Goal: Task Accomplishment & Management: Manage account settings

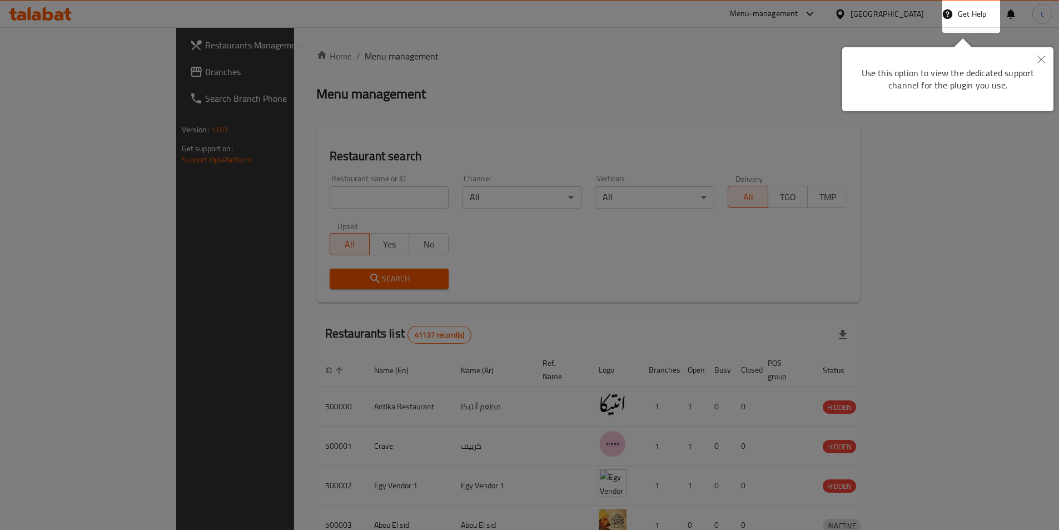
click at [1046, 59] on button "Close" at bounding box center [1041, 60] width 24 height 26
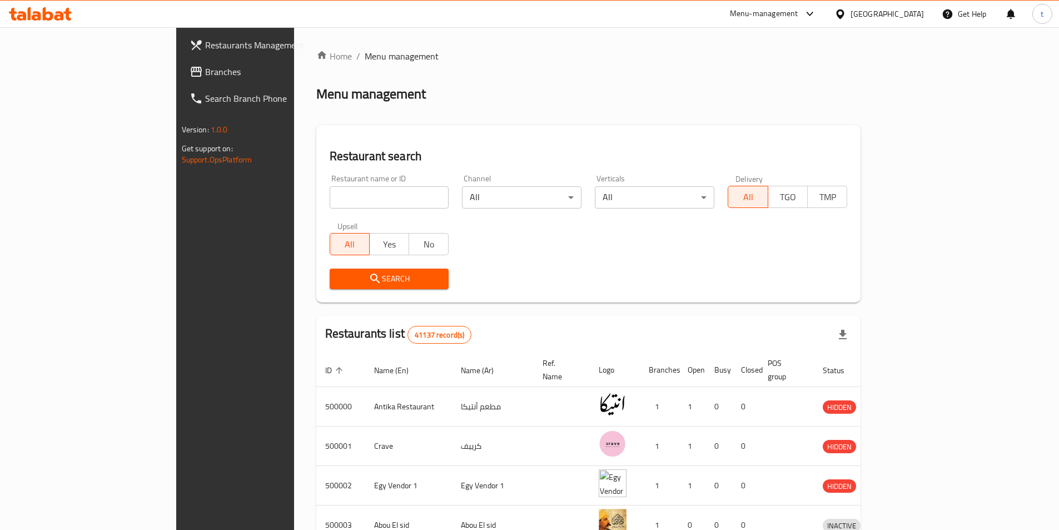
click at [910, 13] on div "[GEOGRAPHIC_DATA]" at bounding box center [887, 14] width 73 height 12
click at [205, 68] on span "Branches" at bounding box center [274, 71] width 139 height 13
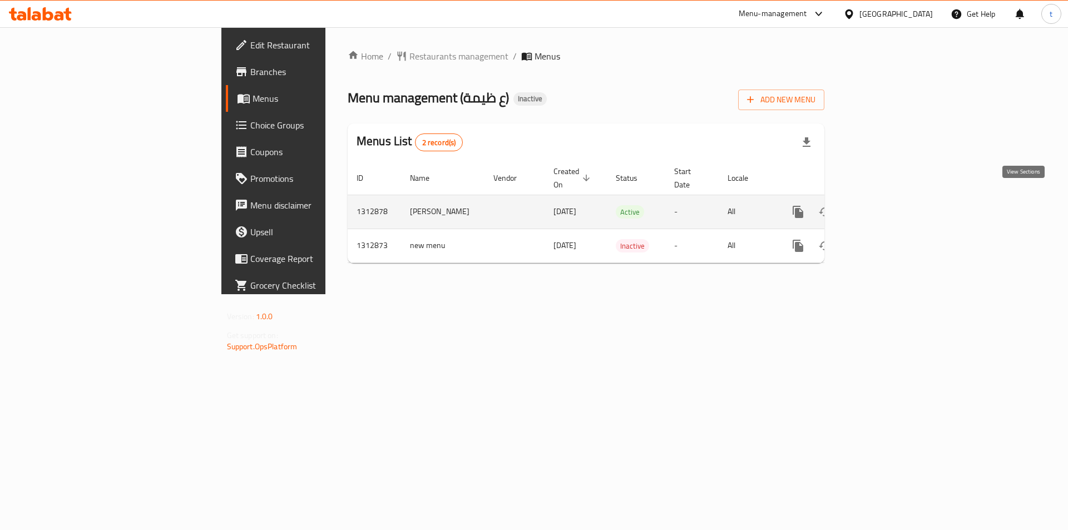
click at [891, 198] on link "enhanced table" at bounding box center [878, 211] width 27 height 27
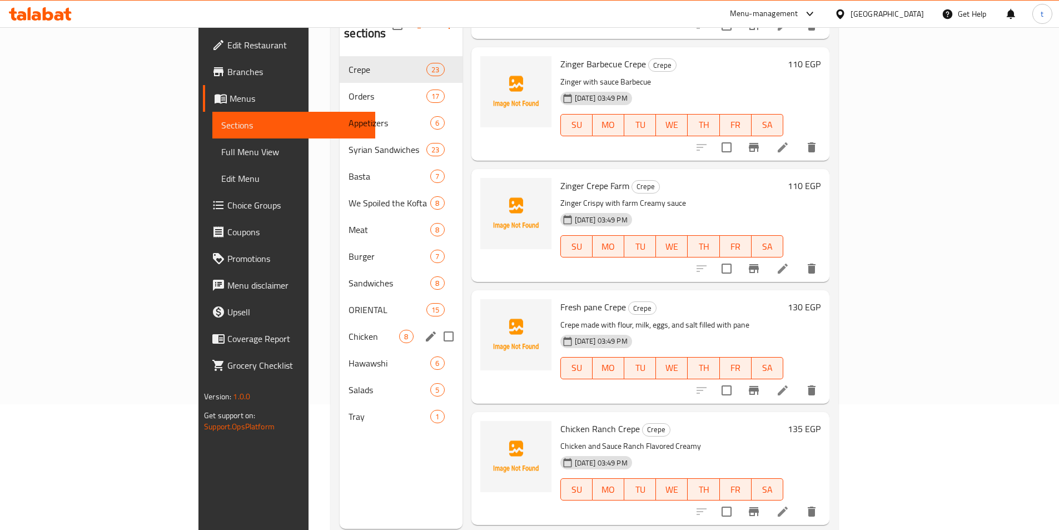
scroll to position [156, 0]
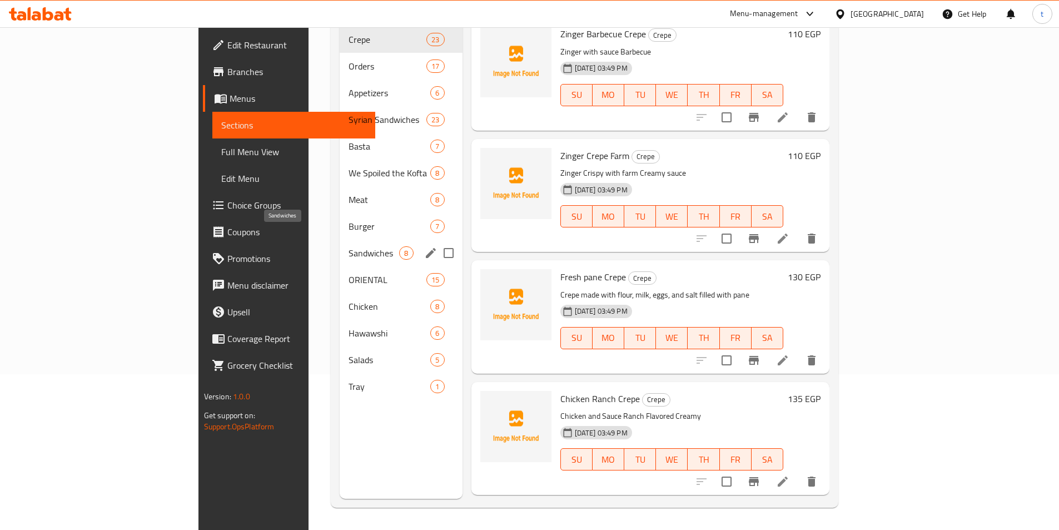
click at [349, 246] on span "Sandwiches" at bounding box center [374, 252] width 51 height 13
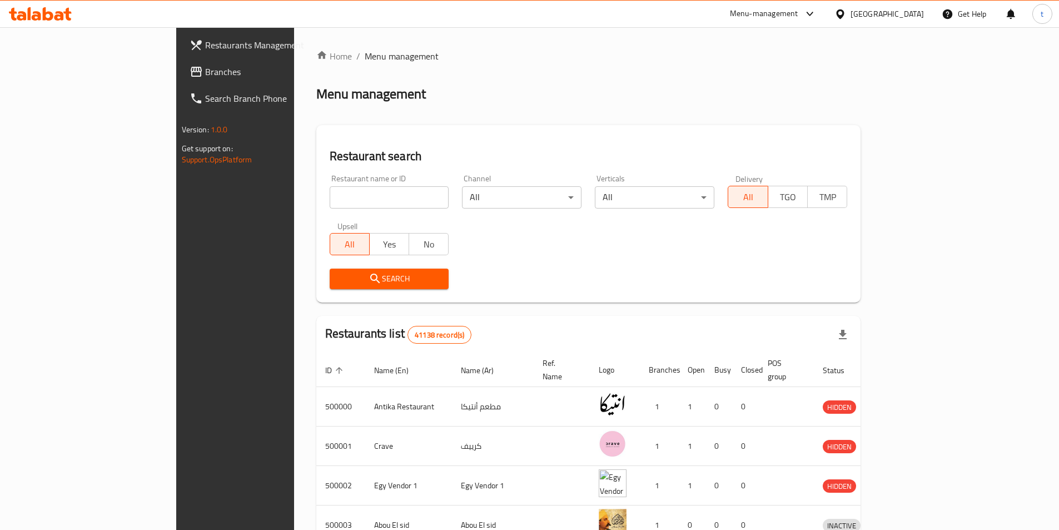
click at [205, 68] on span "Branches" at bounding box center [274, 71] width 139 height 13
